Goal: Entertainment & Leisure: Consume media (video, audio)

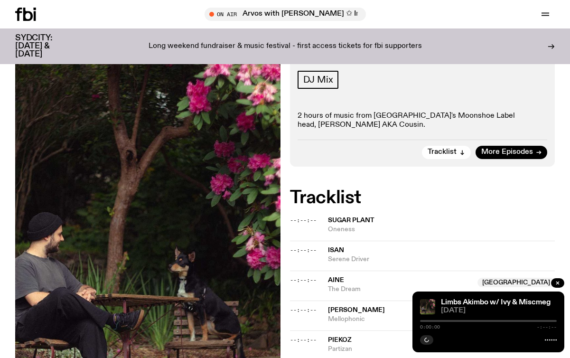
scroll to position [166, 0]
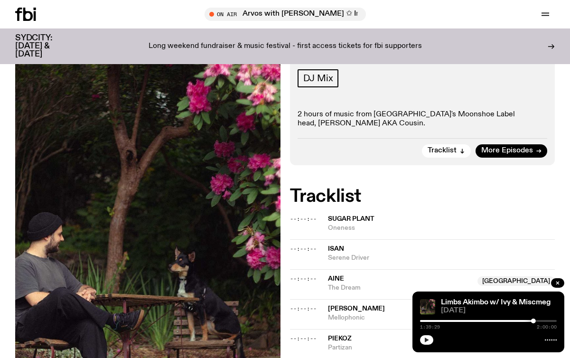
click at [427, 341] on icon "button" at bounding box center [427, 340] width 6 height 6
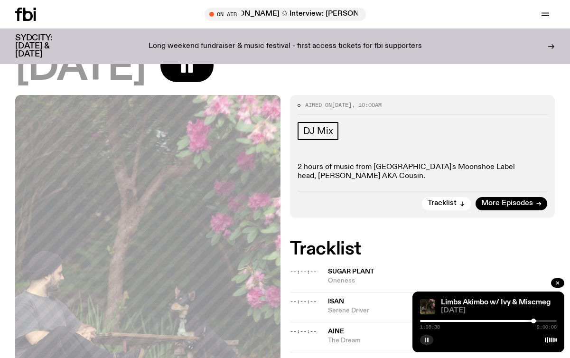
scroll to position [0, 0]
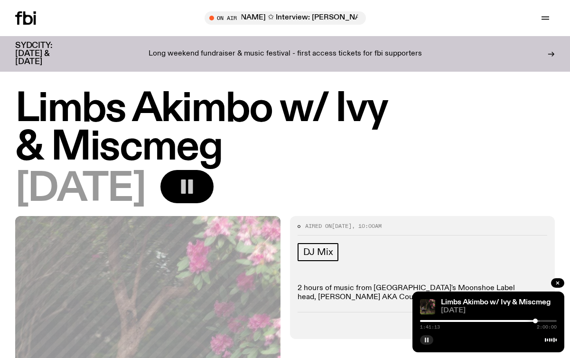
click at [193, 190] on rect "button" at bounding box center [190, 186] width 5 height 14
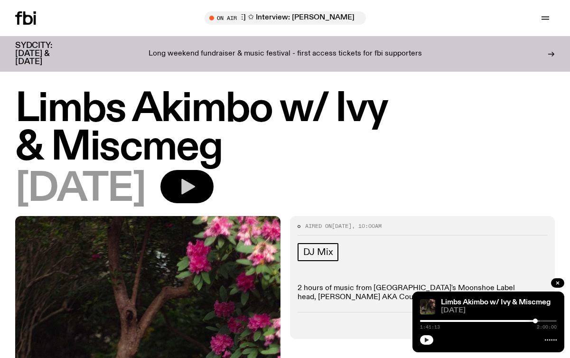
click at [426, 338] on icon "button" at bounding box center [427, 340] width 6 height 6
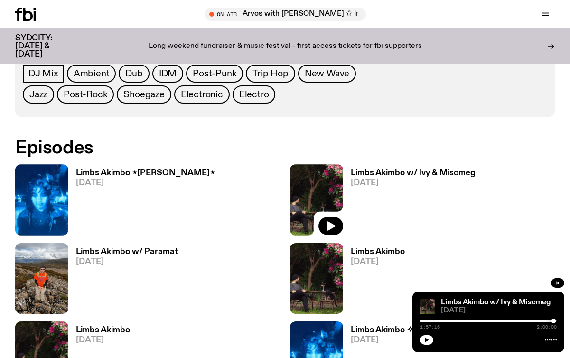
scroll to position [441, 0]
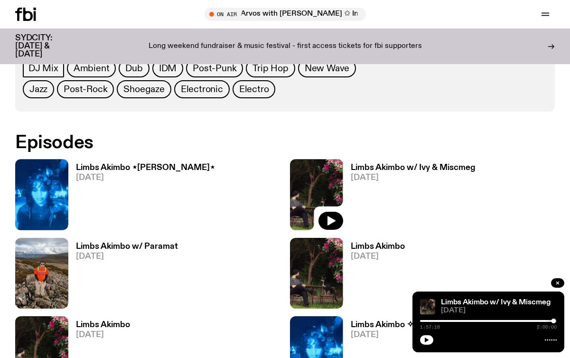
click at [80, 168] on h3 "Limbs Akimbo ⋆[PERSON_NAME]⋆" at bounding box center [145, 168] width 139 height 8
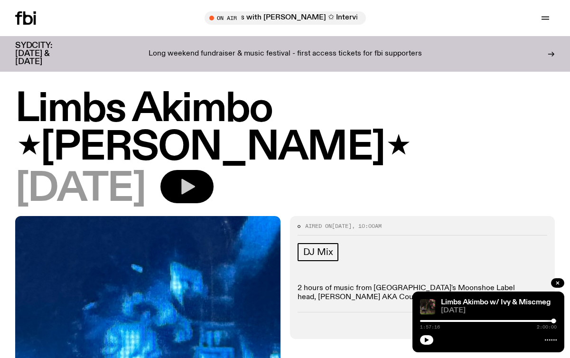
click at [196, 177] on icon "button" at bounding box center [186, 186] width 19 height 19
click at [428, 341] on icon "button" at bounding box center [427, 340] width 6 height 6
